Goal: Task Accomplishment & Management: Complete application form

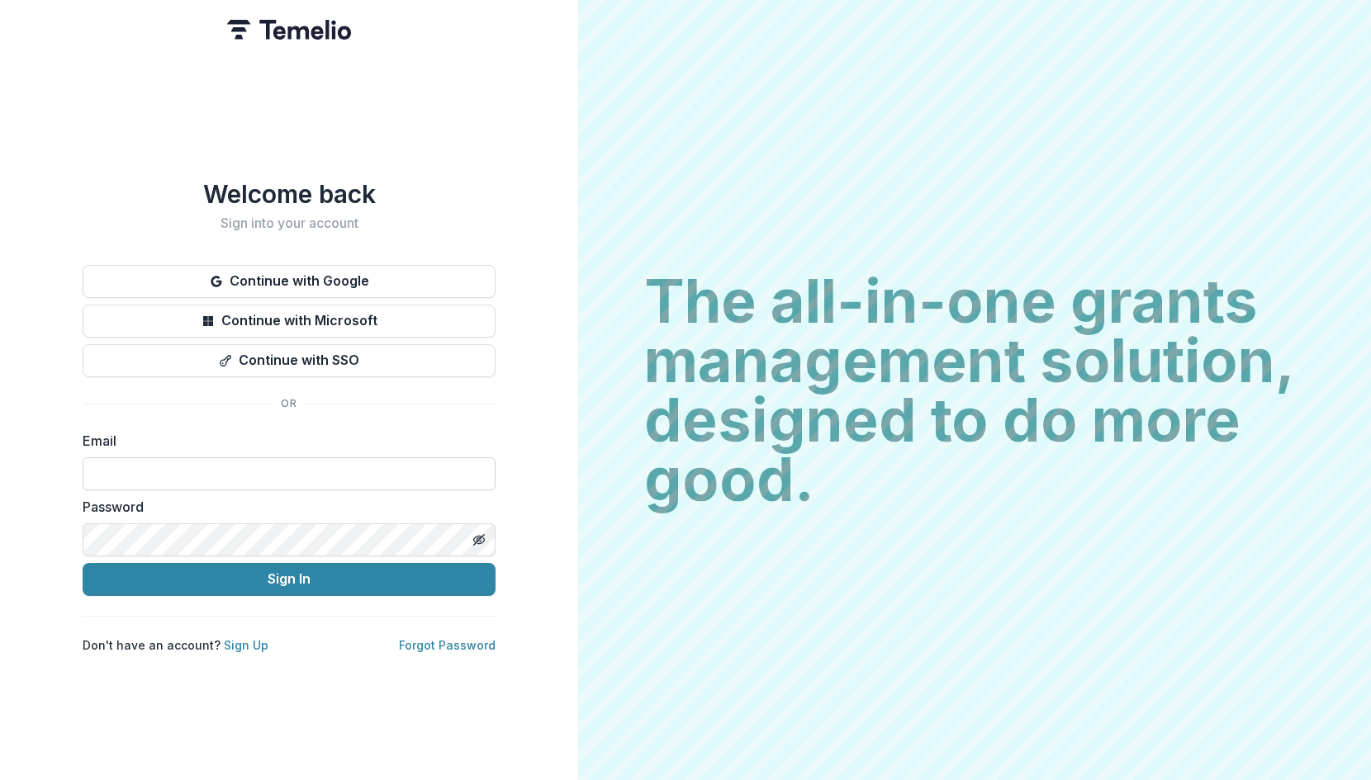
click at [252, 459] on input at bounding box center [289, 474] width 413 height 33
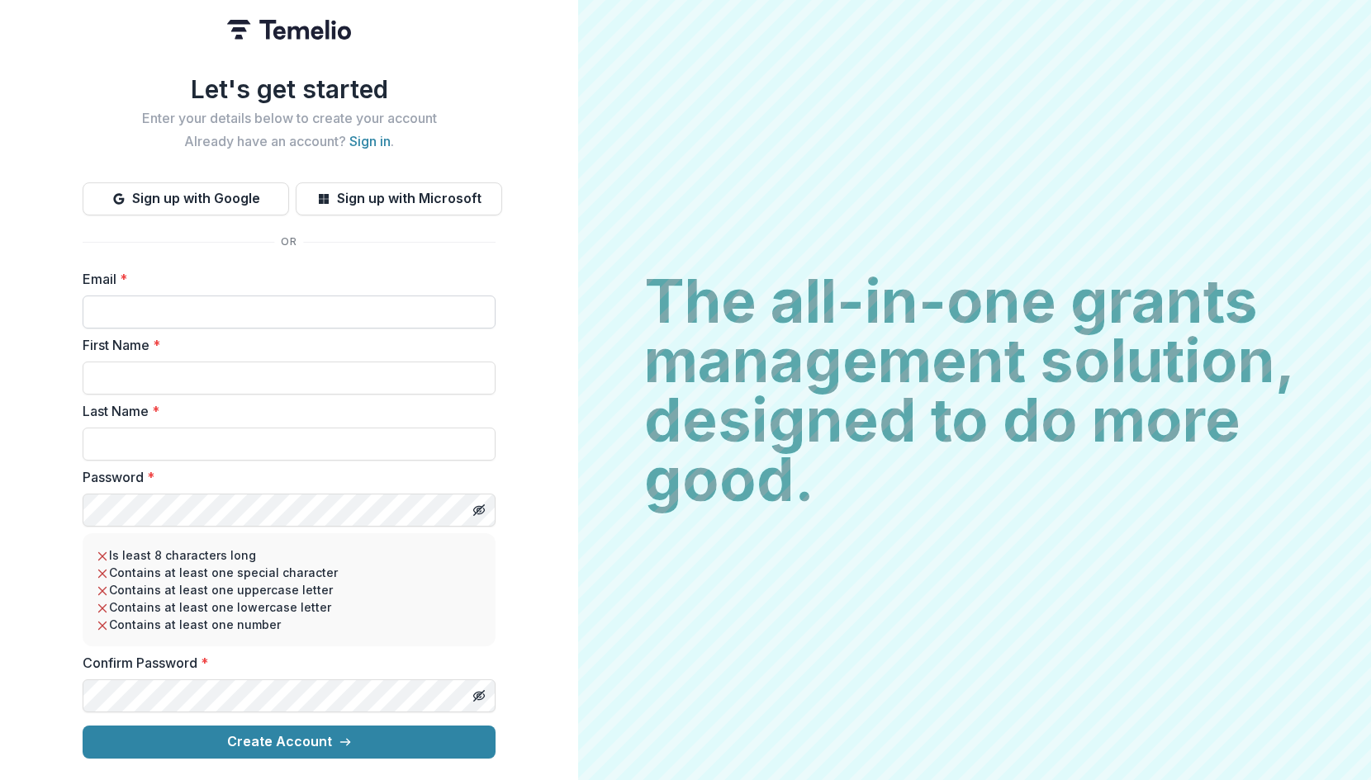
click at [299, 301] on input "Email *" at bounding box center [289, 312] width 413 height 33
type input "*"
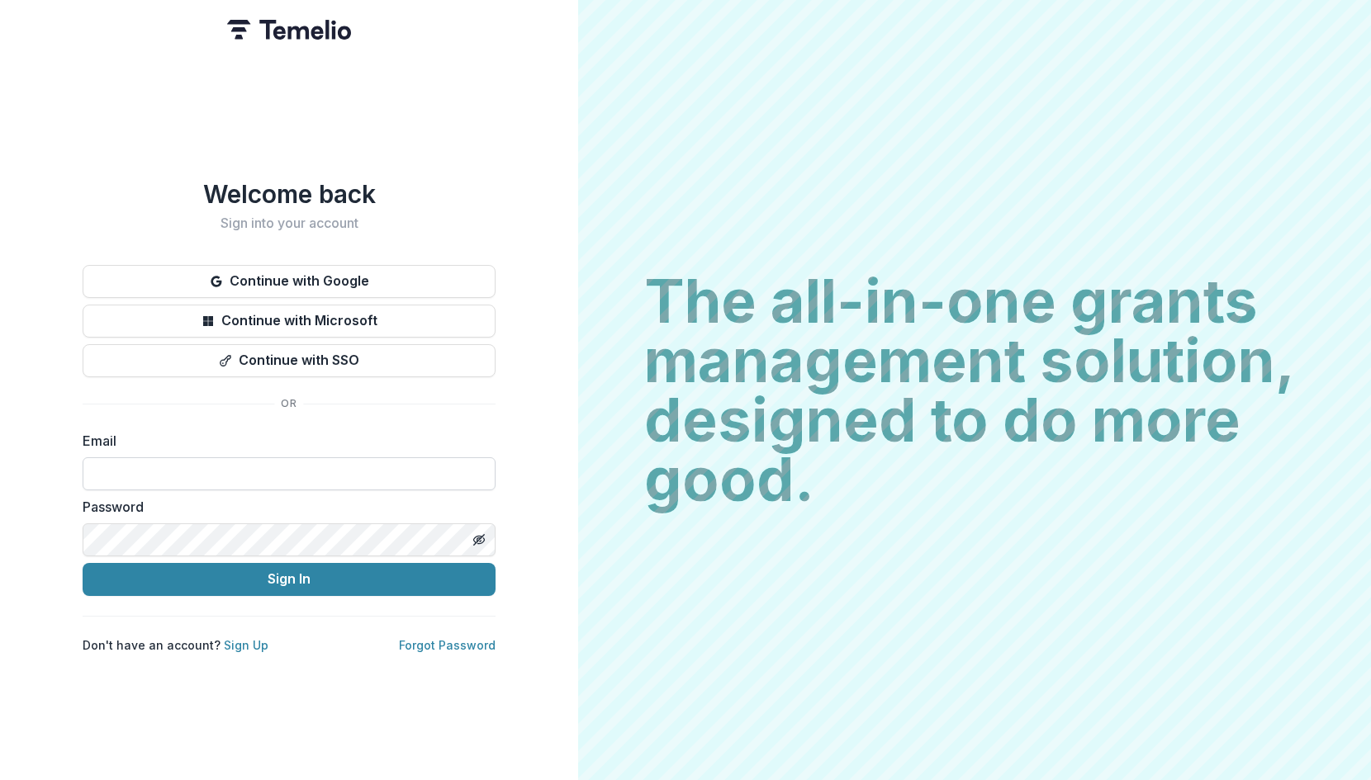
click at [137, 465] on input at bounding box center [289, 474] width 413 height 33
type input "*"
